Goal: Find contact information: Find contact information

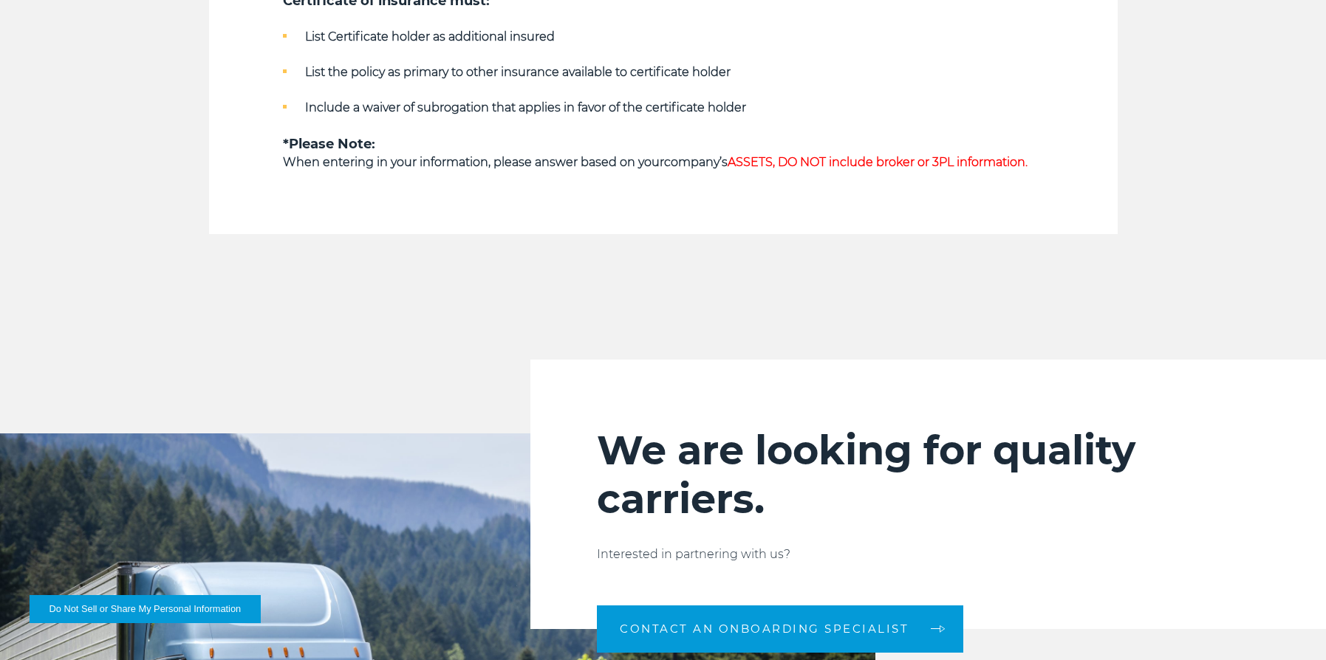
scroll to position [1500, 0]
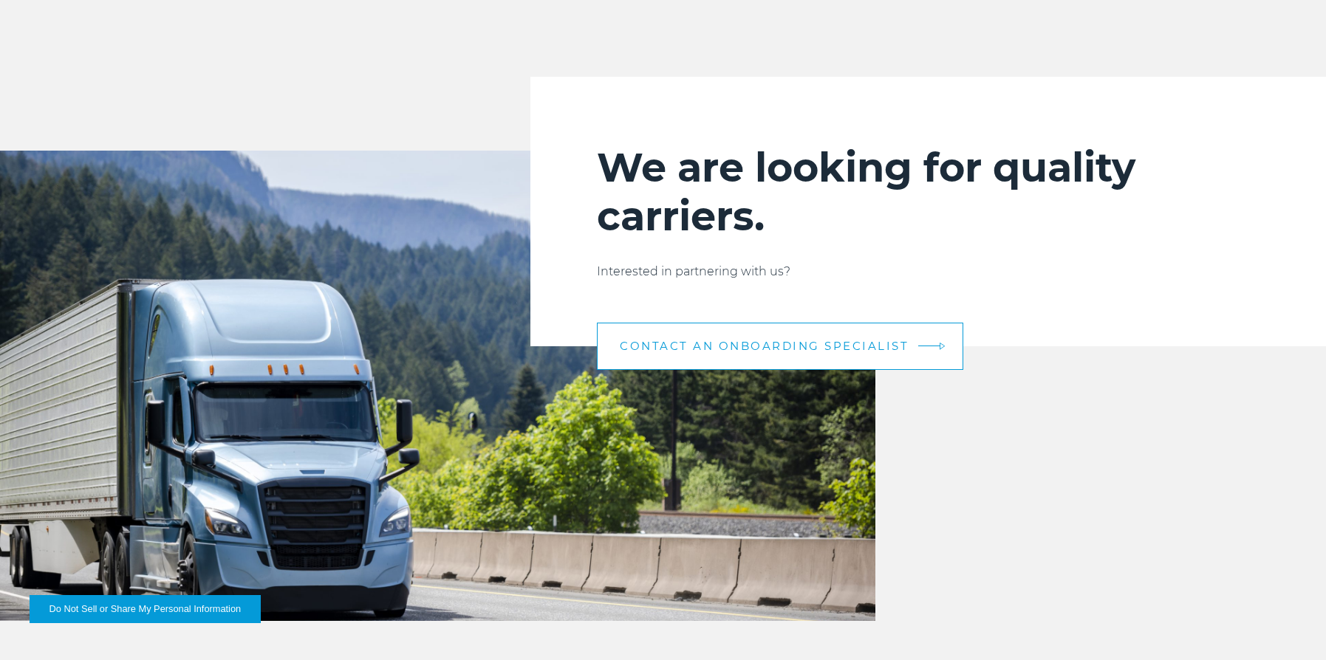
click at [772, 352] on span "CONTACT AN ONBOARDING SPECIALIST" at bounding box center [764, 345] width 289 height 11
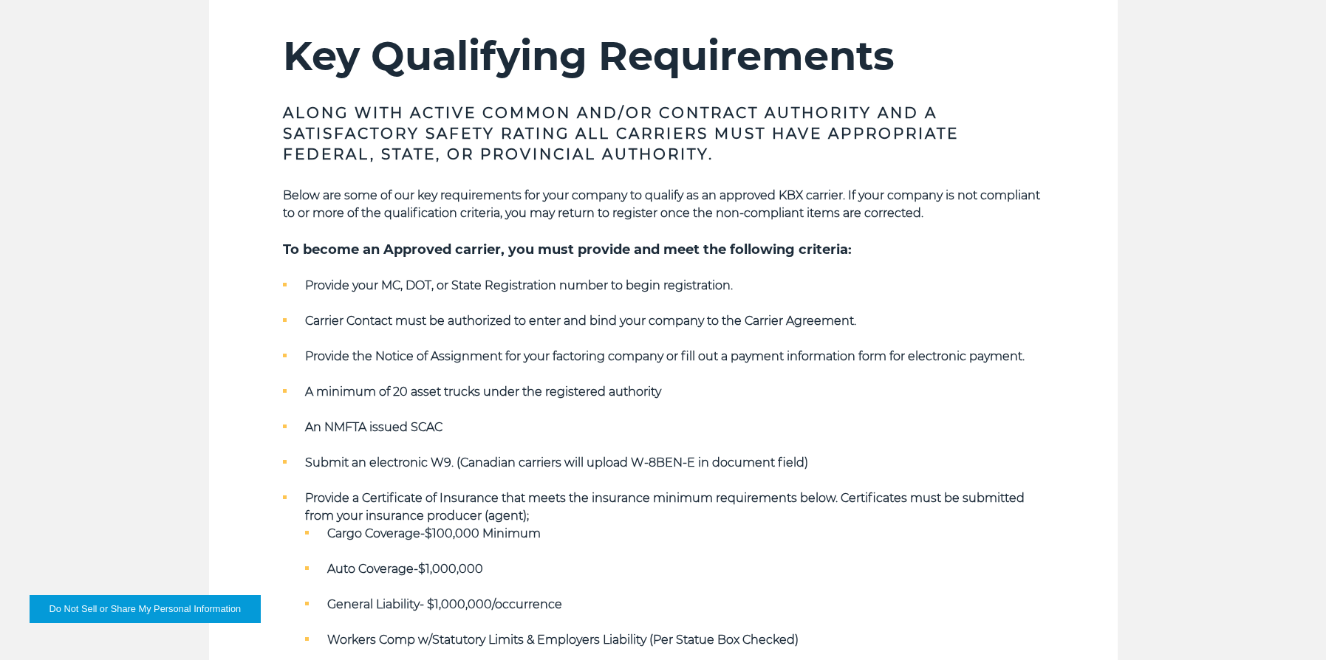
scroll to position [0, 0]
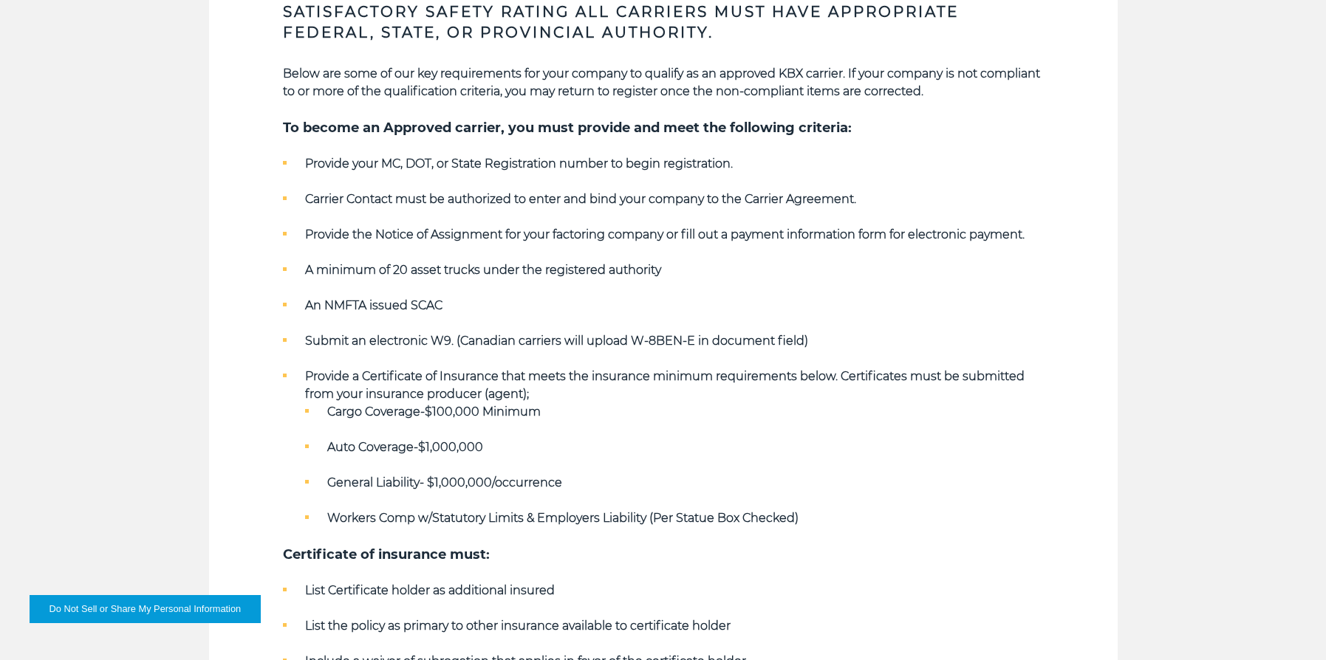
click at [654, 341] on strong "Submit an electronic W9. (Canadian carriers will upload W-8BEN-E in document fi…" at bounding box center [556, 341] width 503 height 14
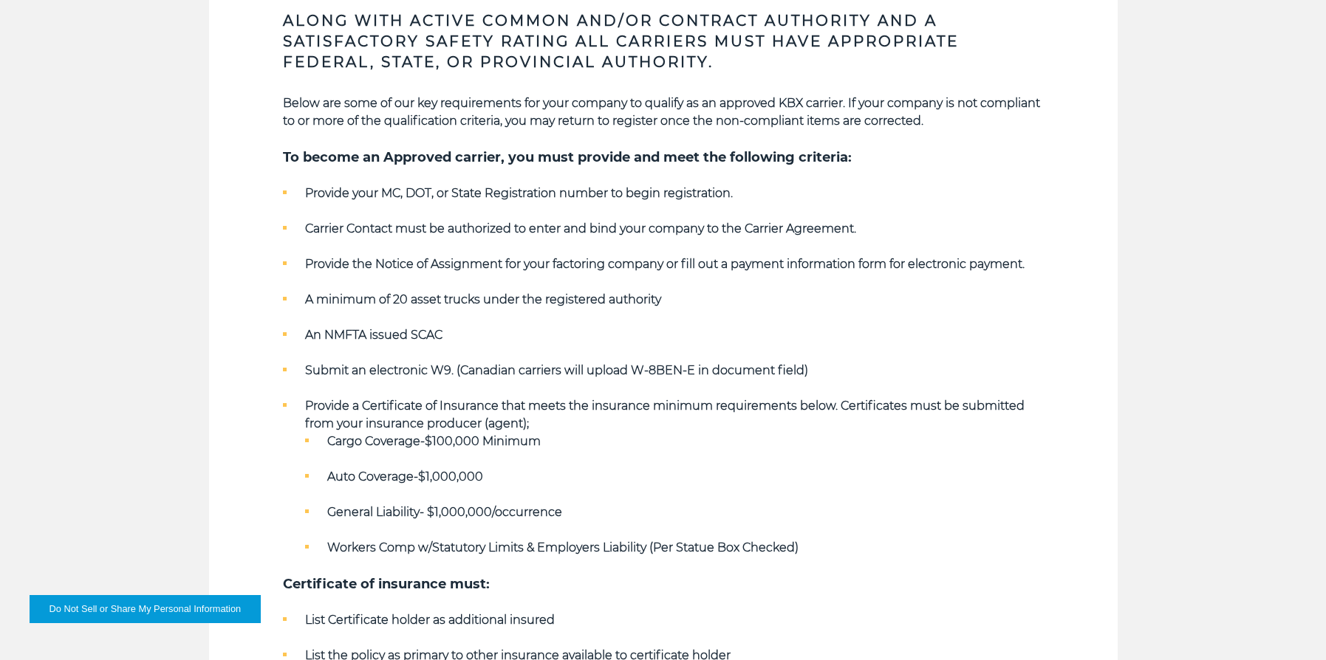
scroll to position [603, 0]
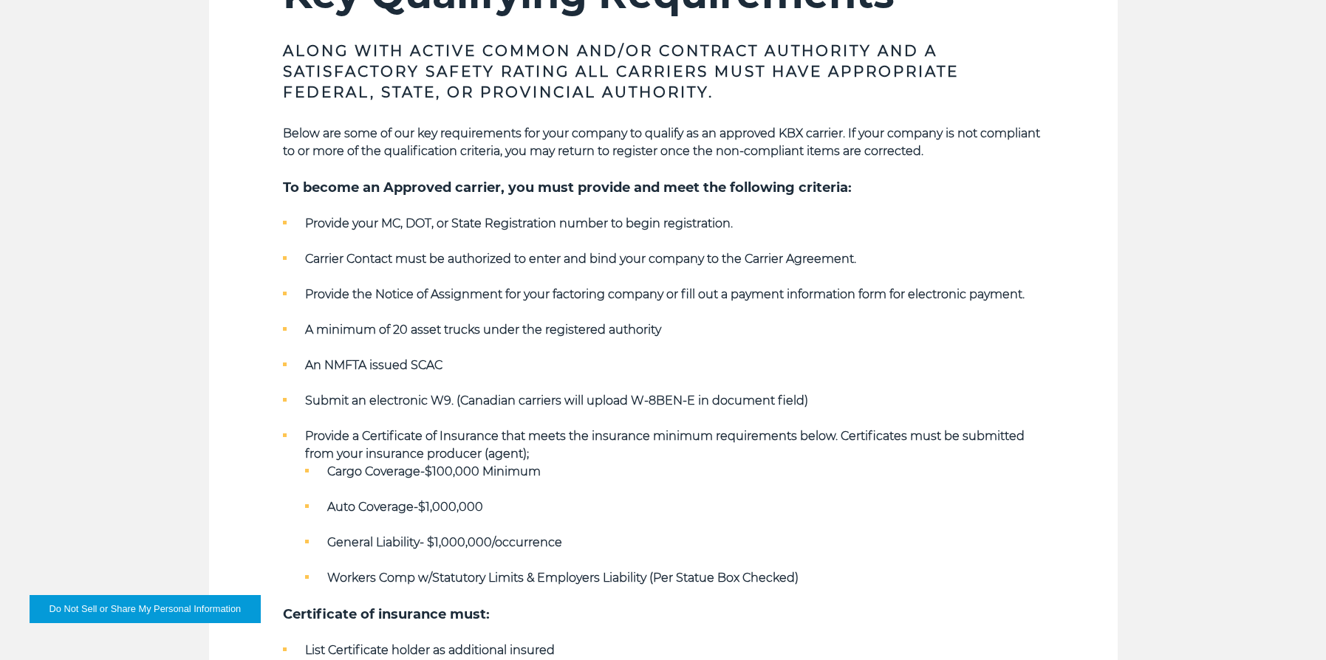
click at [163, 602] on button "Do Not Sell or Share My Personal Information" at bounding box center [145, 609] width 231 height 28
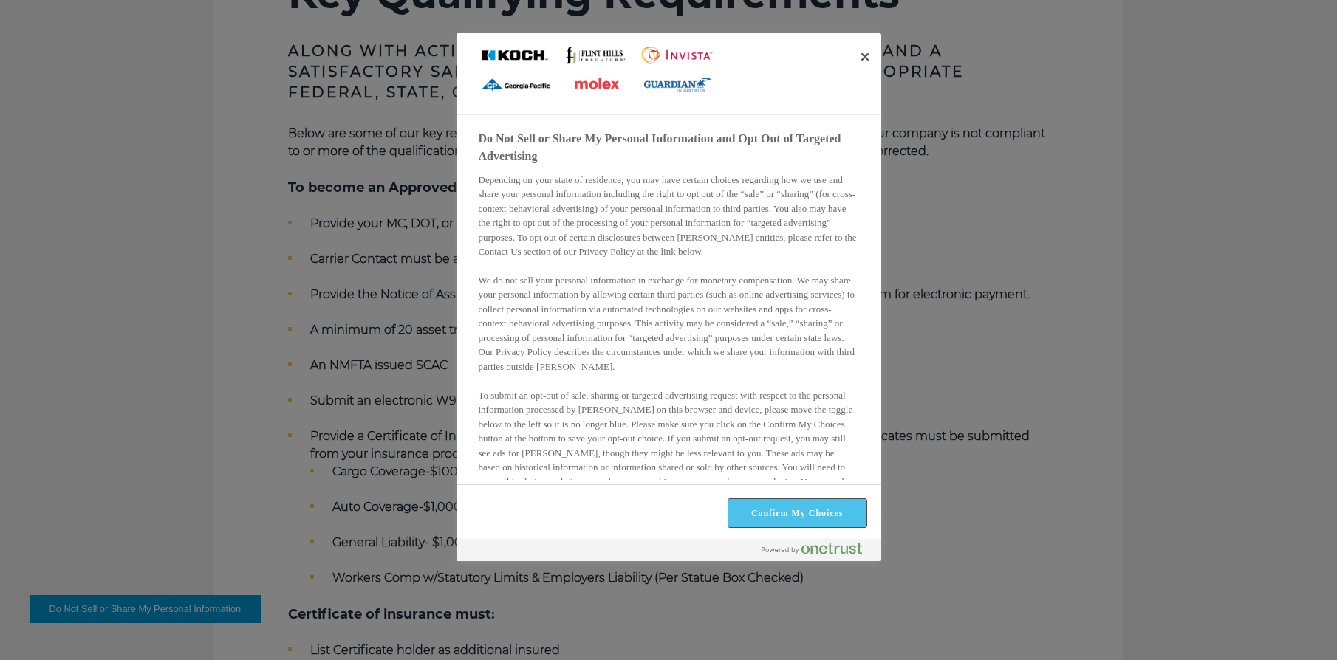
click at [794, 516] on button "Confirm My Choices" at bounding box center [797, 513] width 138 height 28
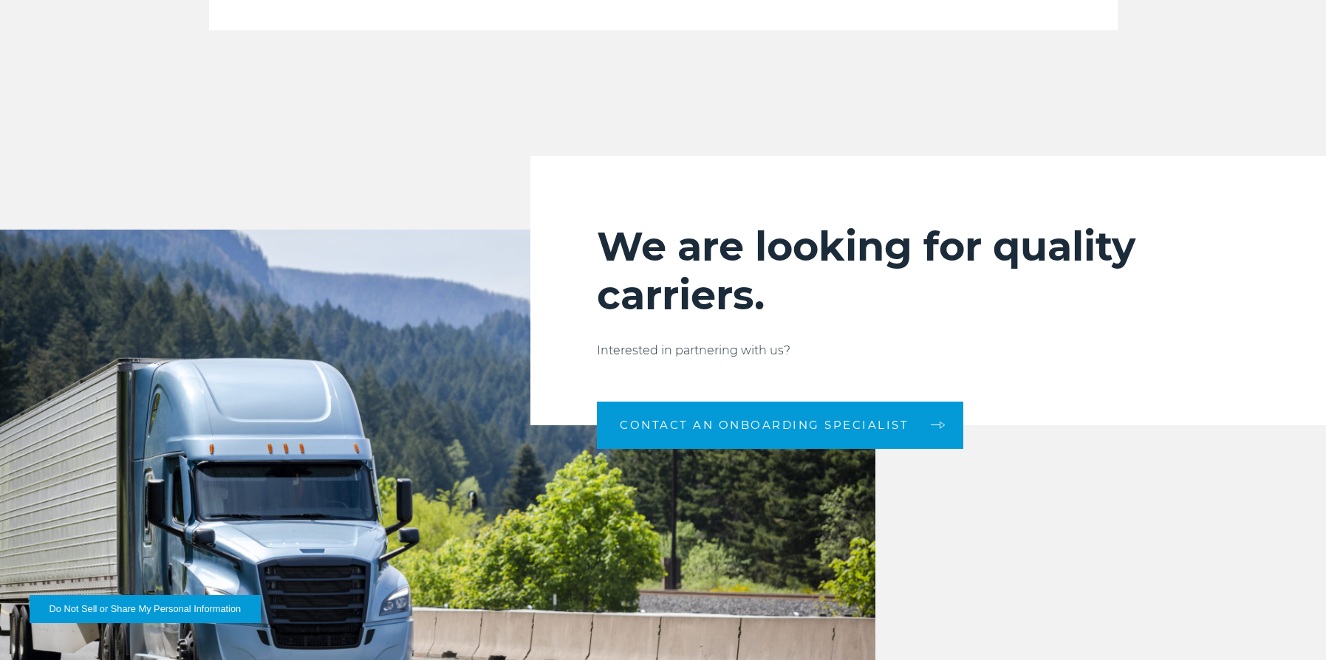
scroll to position [1816, 0]
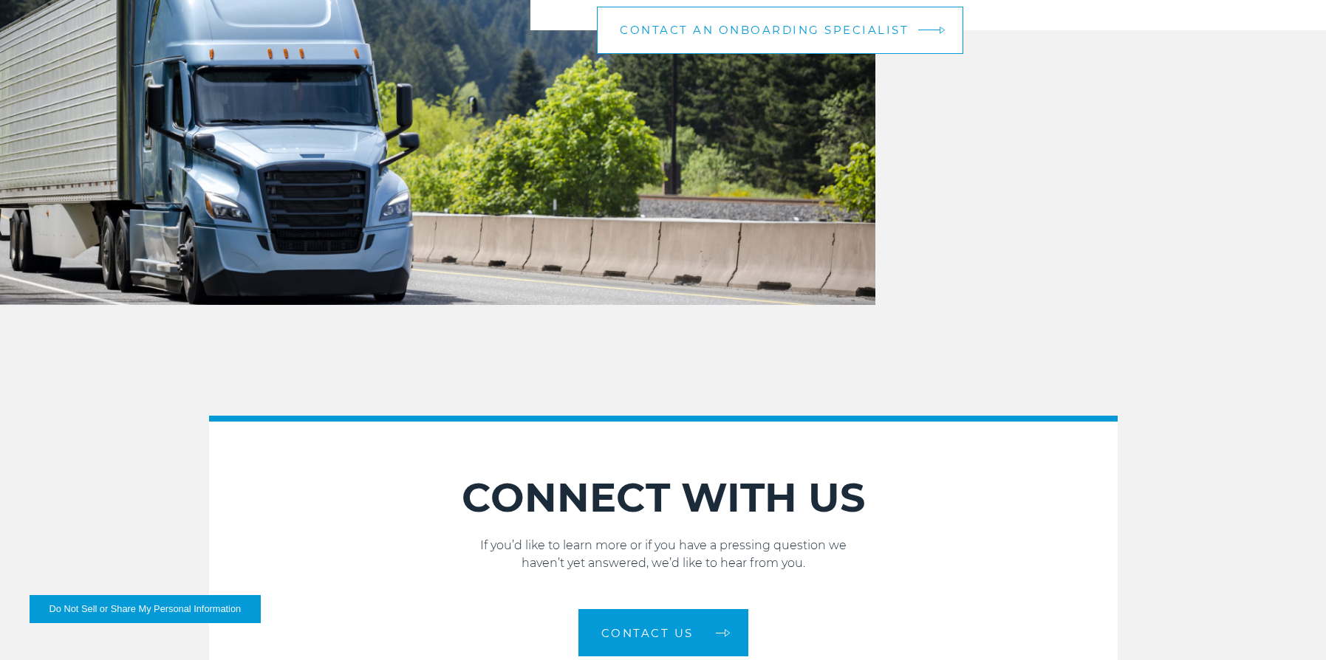
click at [739, 27] on span "CONTACT AN ONBOARDING SPECIALIST" at bounding box center [764, 29] width 289 height 11
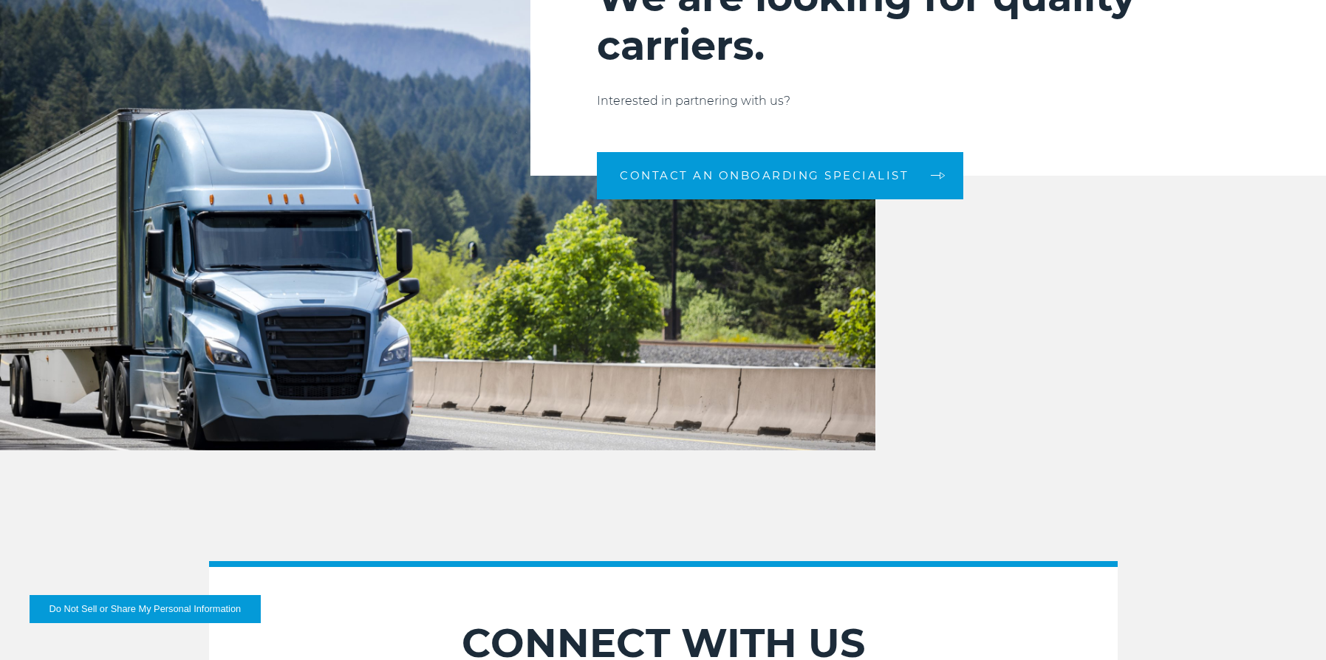
scroll to position [1670, 0]
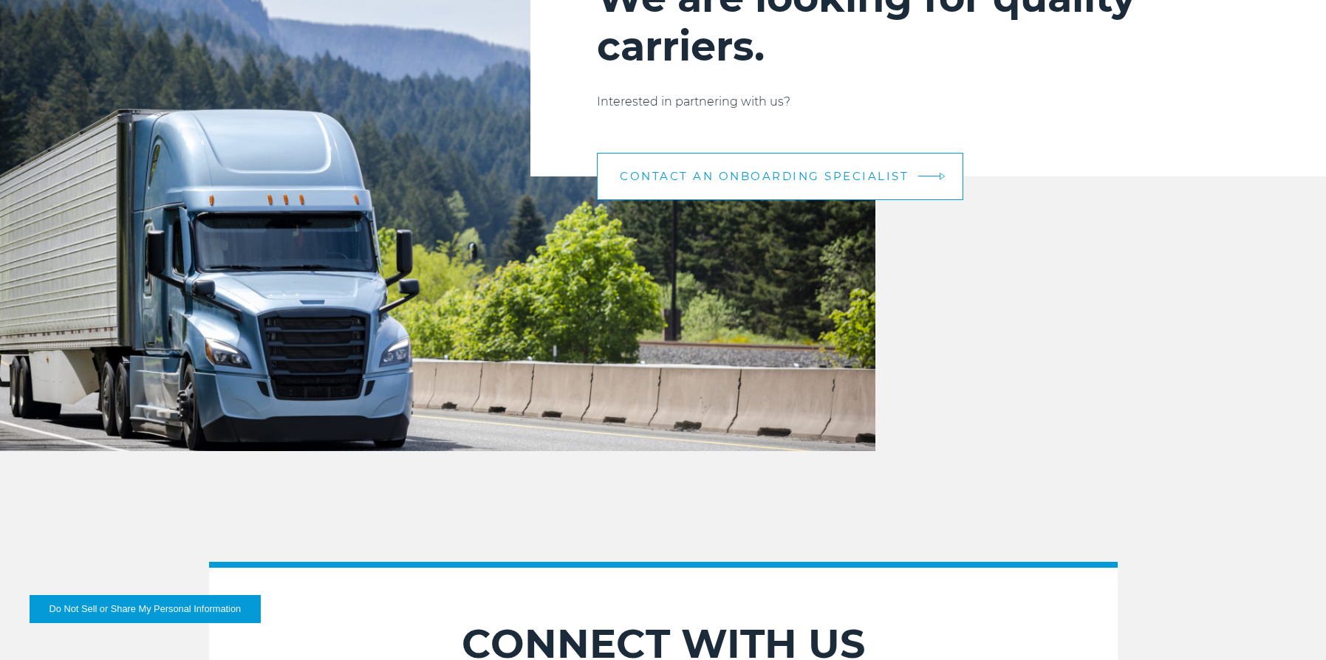
click at [818, 196] on link "CONTACT AN ONBOARDING SPECIALIST" at bounding box center [780, 176] width 366 height 47
click at [931, 166] on link "CONTACT AN ONBOARDING SPECIALIST" at bounding box center [780, 176] width 366 height 47
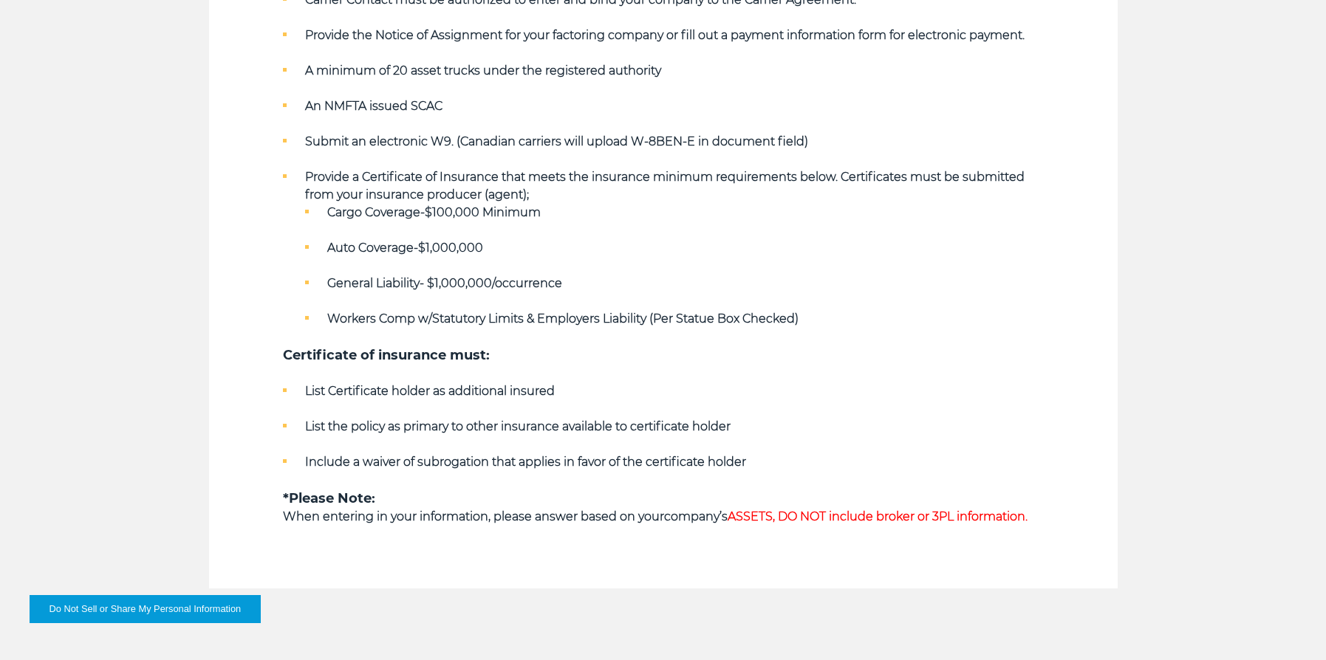
scroll to position [1322, 0]
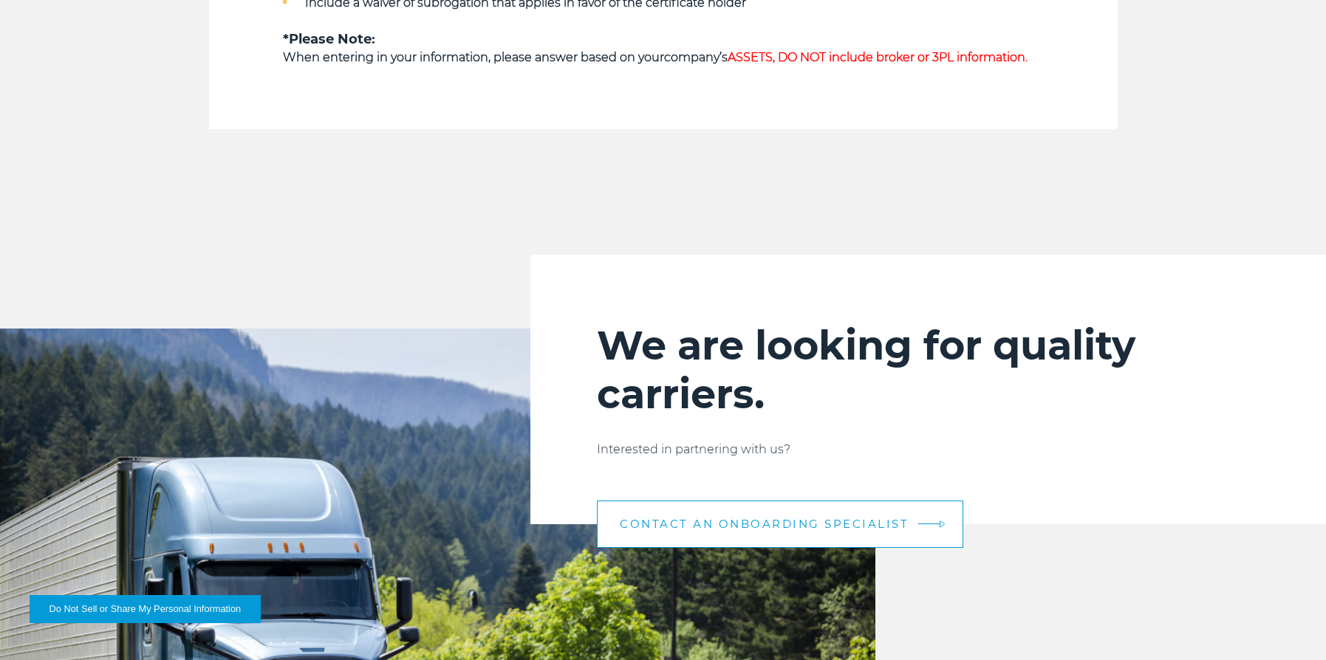
click at [662, 533] on link "CONTACT AN ONBOARDING SPECIALIST" at bounding box center [780, 524] width 366 height 47
click at [661, 533] on link "CONTACT AN ONBOARDING SPECIALIST" at bounding box center [780, 524] width 366 height 47
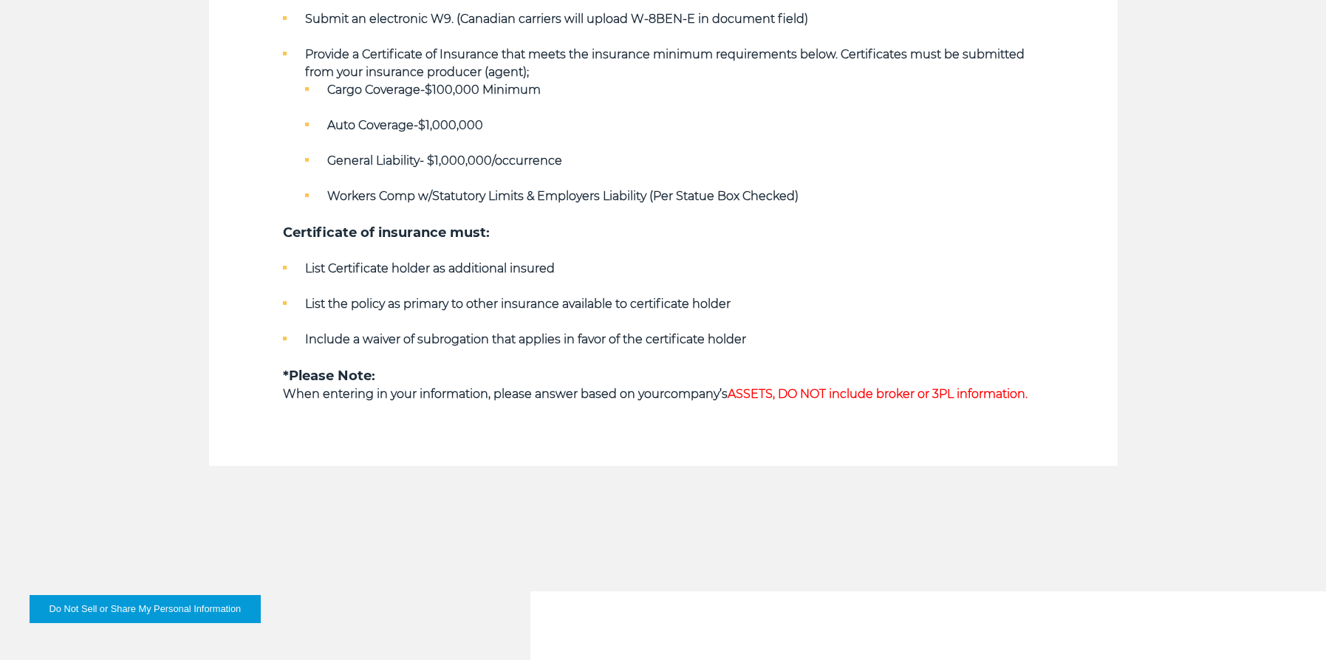
scroll to position [1236, 0]
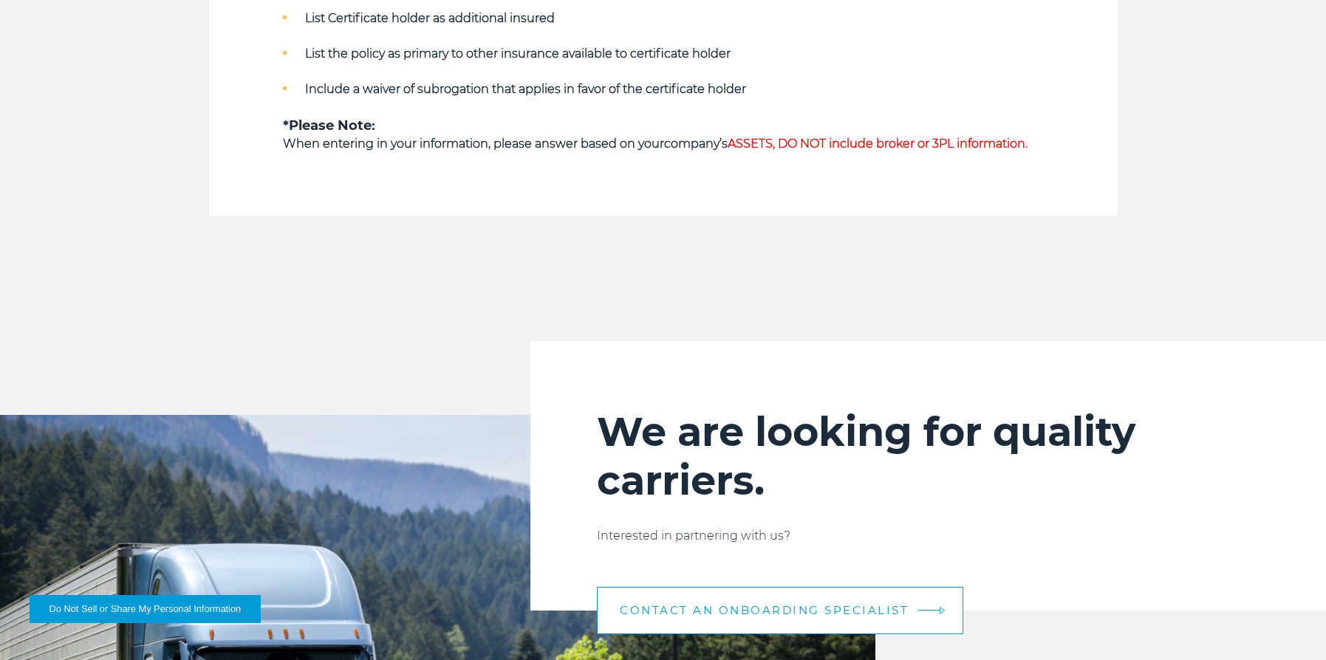
click at [711, 603] on link "CONTACT AN ONBOARDING SPECIALIST" at bounding box center [780, 610] width 366 height 47
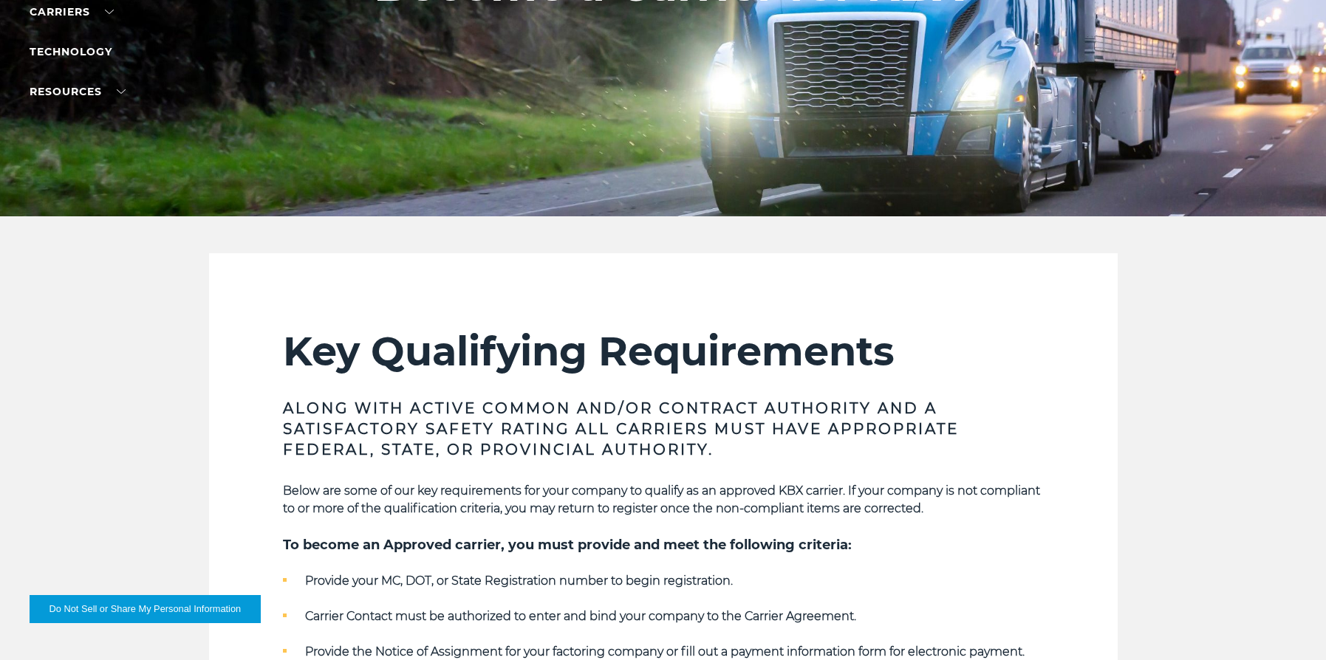
scroll to position [0, 0]
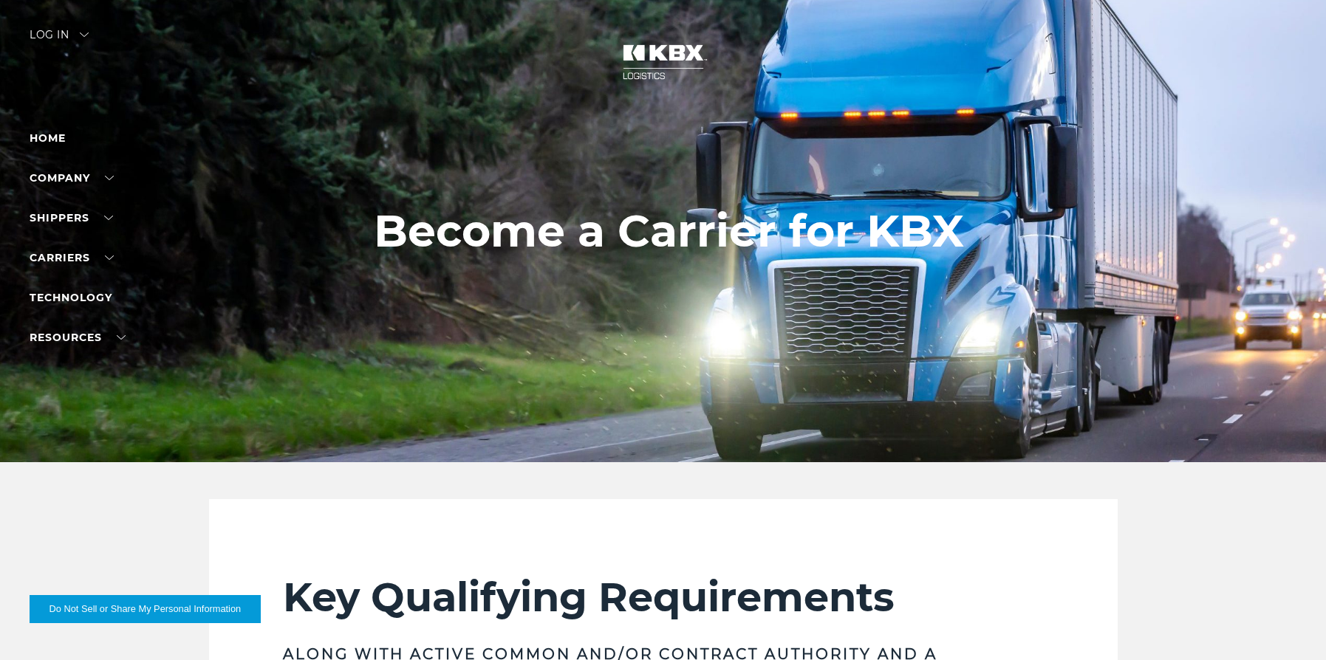
click at [69, 32] on div "Log in" at bounding box center [59, 40] width 59 height 21
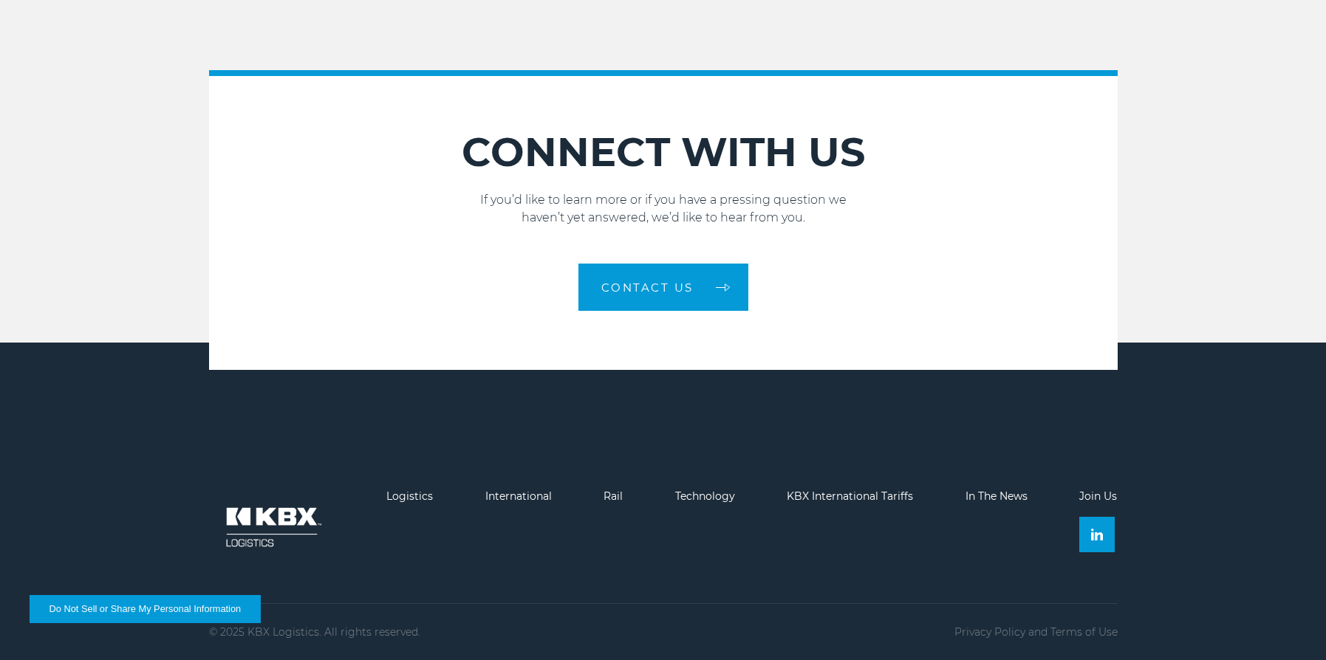
scroll to position [2165, 0]
click at [661, 299] on link "Contact Us" at bounding box center [663, 287] width 170 height 47
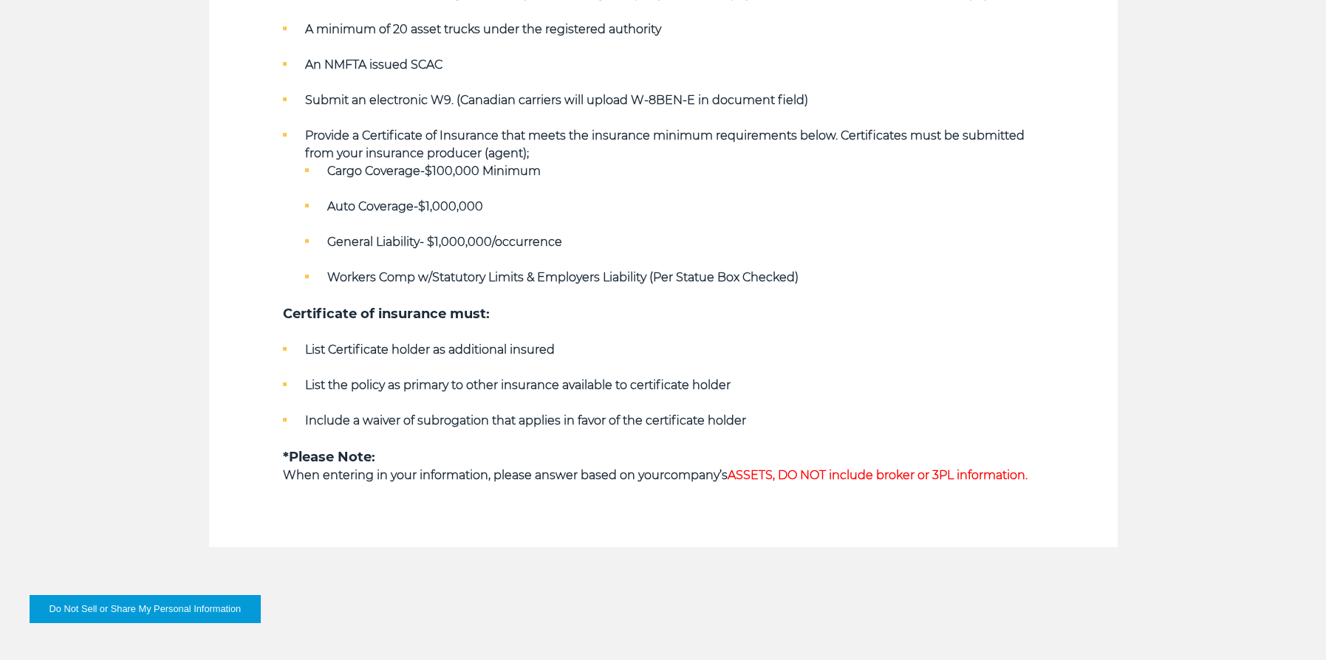
scroll to position [0, 0]
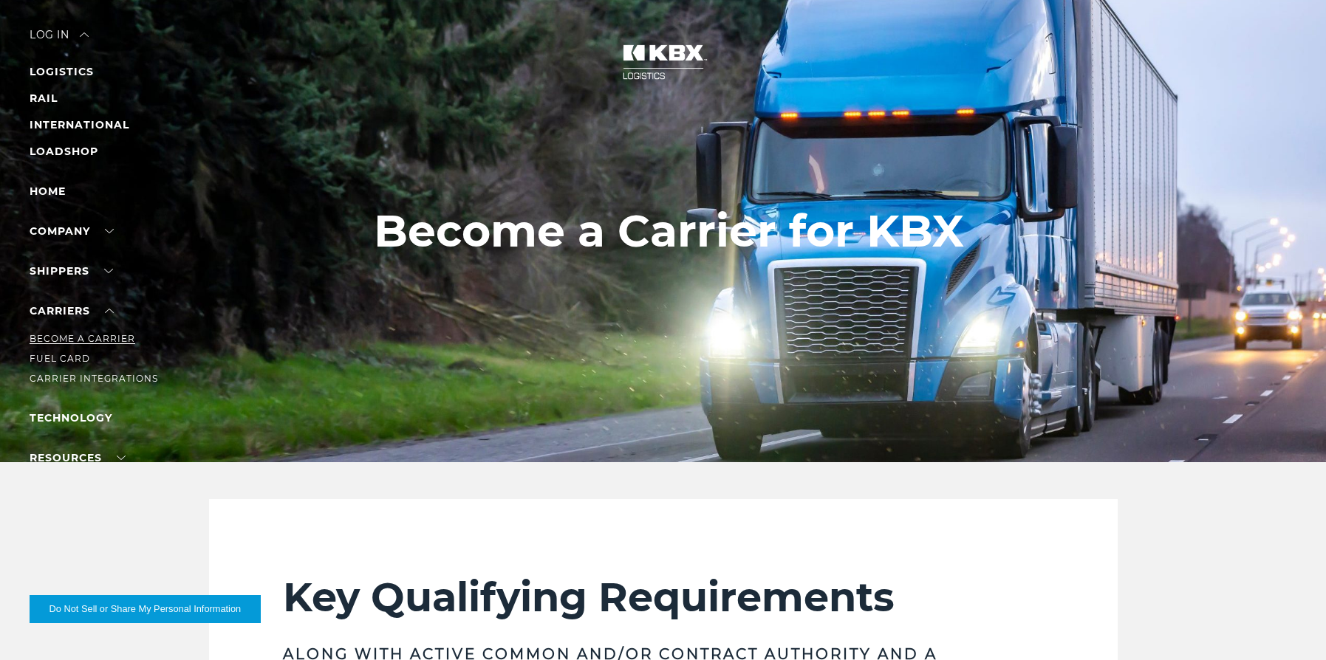
click at [75, 334] on link "Become a Carrier" at bounding box center [83, 338] width 106 height 11
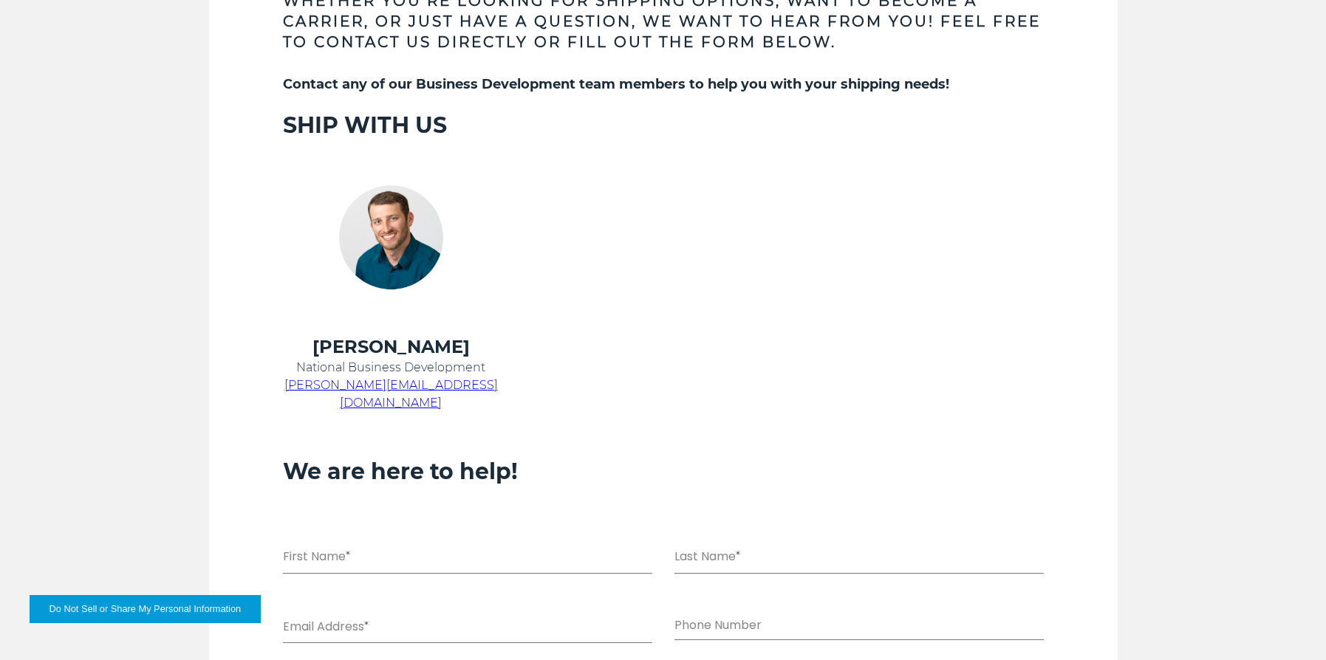
scroll to position [109, 0]
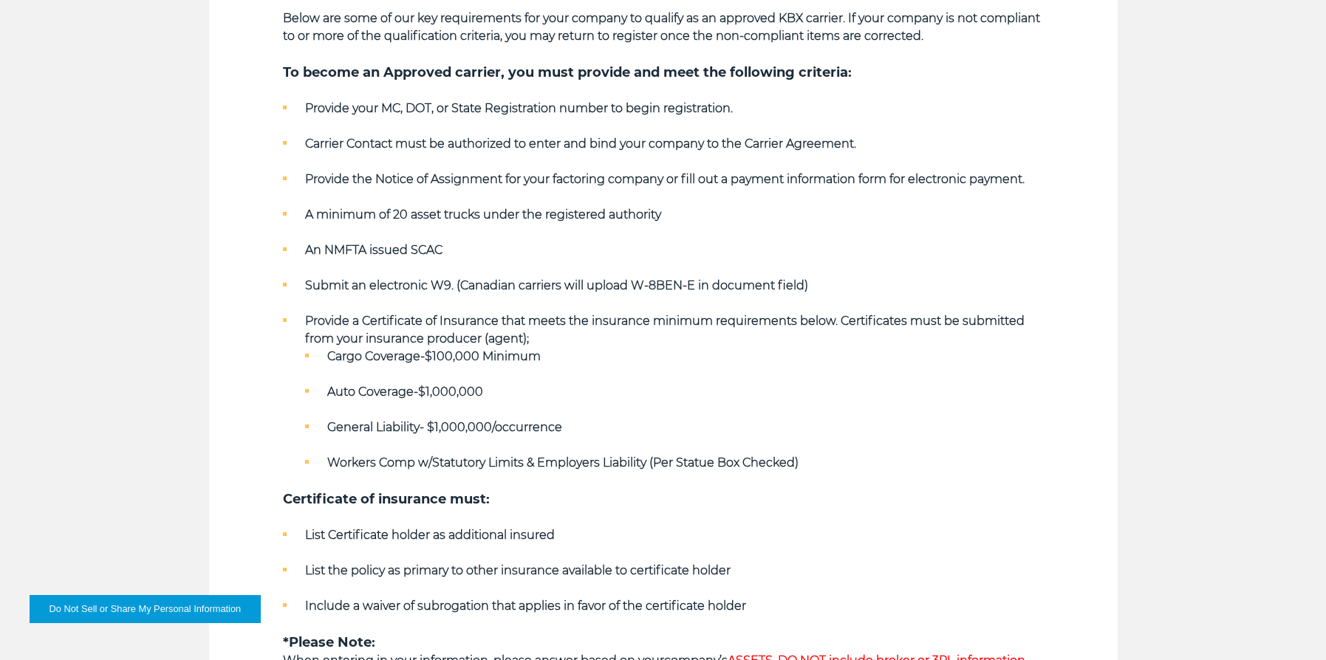
scroll to position [1434, 0]
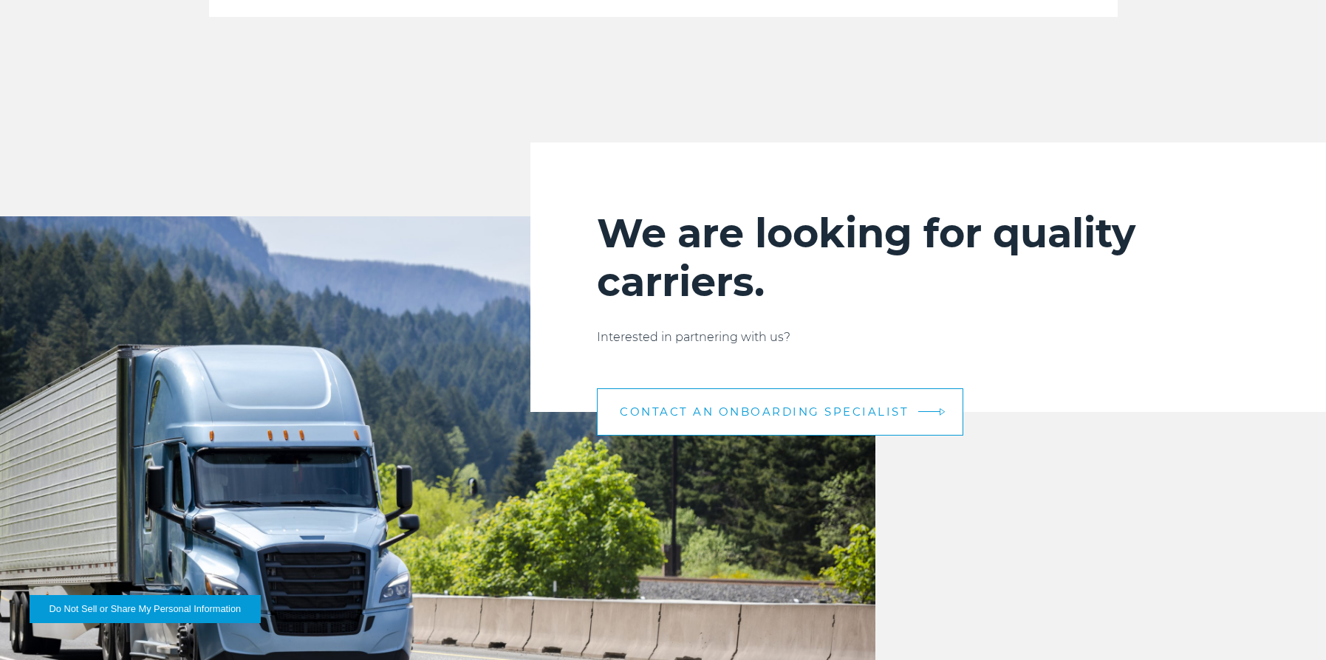
click at [747, 400] on link "CONTACT AN ONBOARDING SPECIALIST" at bounding box center [780, 411] width 366 height 47
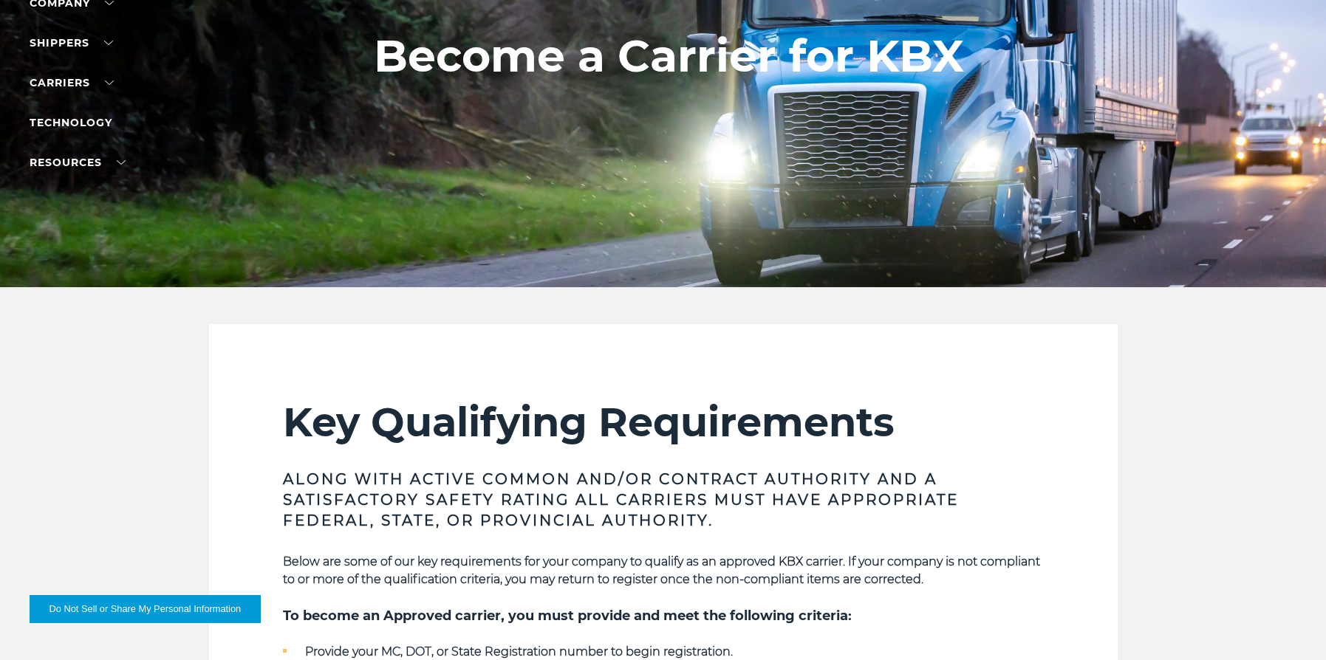
scroll to position [0, 0]
